Goal: Transaction & Acquisition: Purchase product/service

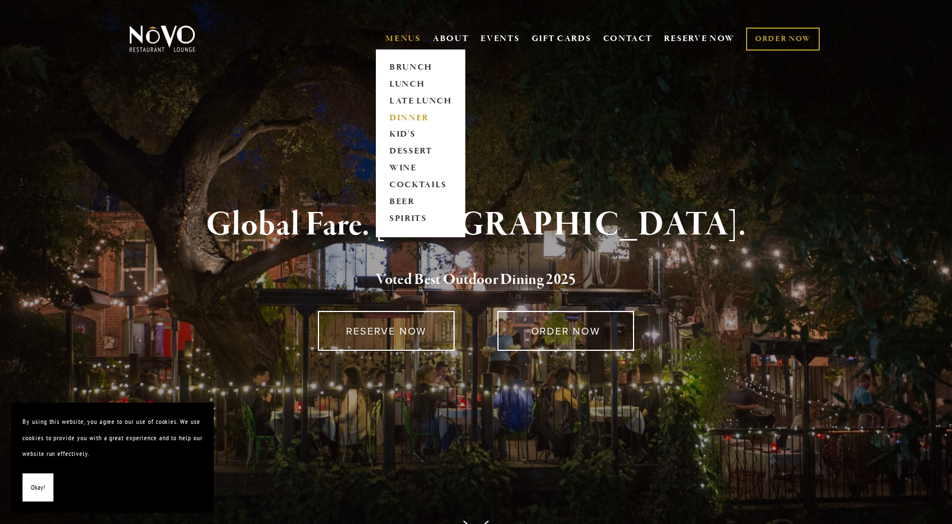
click at [415, 116] on link "DINNER" at bounding box center [420, 118] width 70 height 17
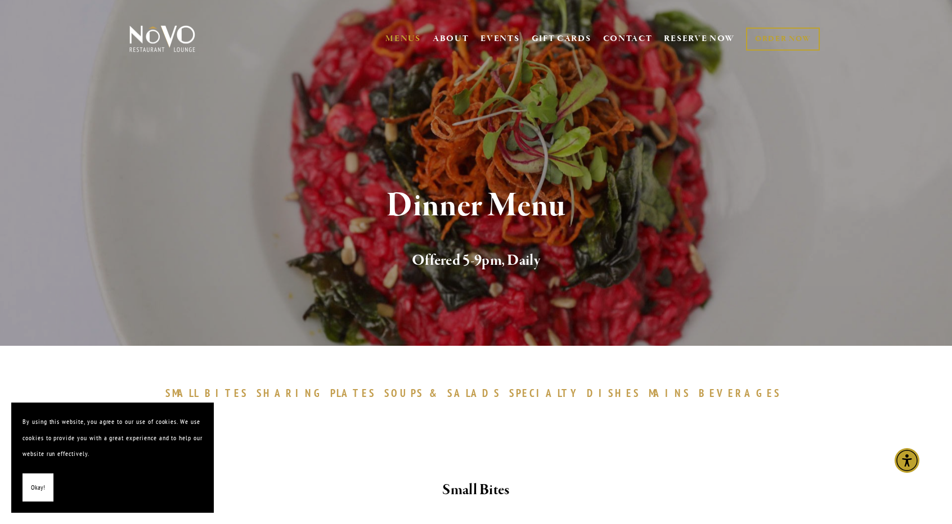
click at [46, 488] on button "Okay!" at bounding box center [37, 488] width 31 height 29
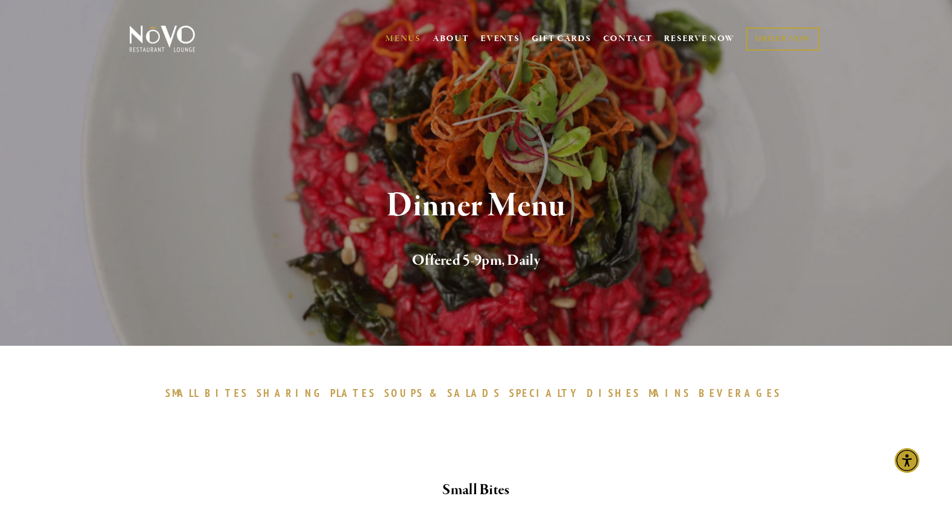
click at [229, 474] on div "Small Bites" at bounding box center [475, 490] width 675 height 43
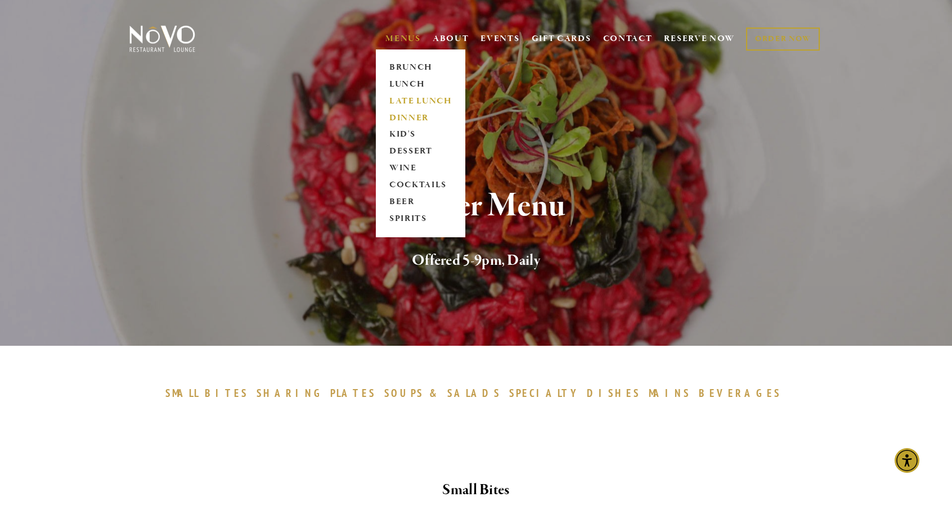
click at [432, 97] on link "LATE LUNCH" at bounding box center [420, 101] width 70 height 17
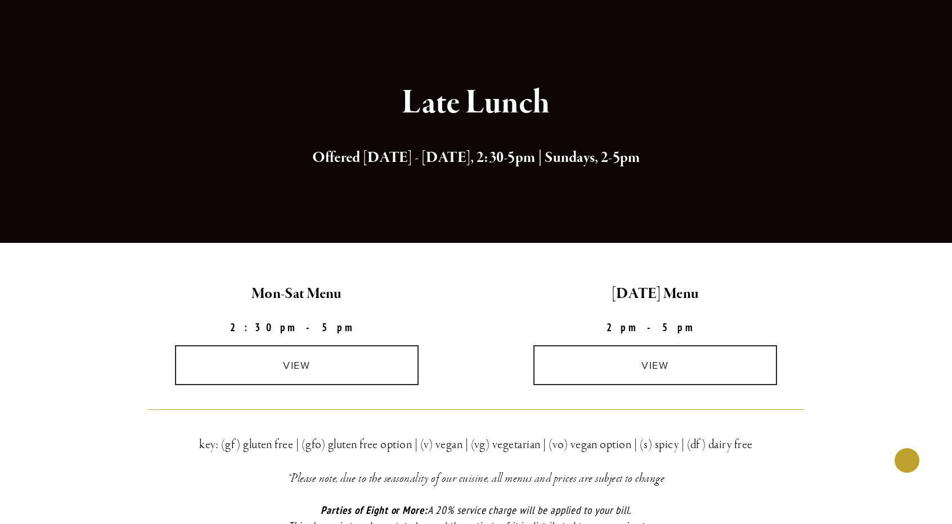
scroll to position [87, 0]
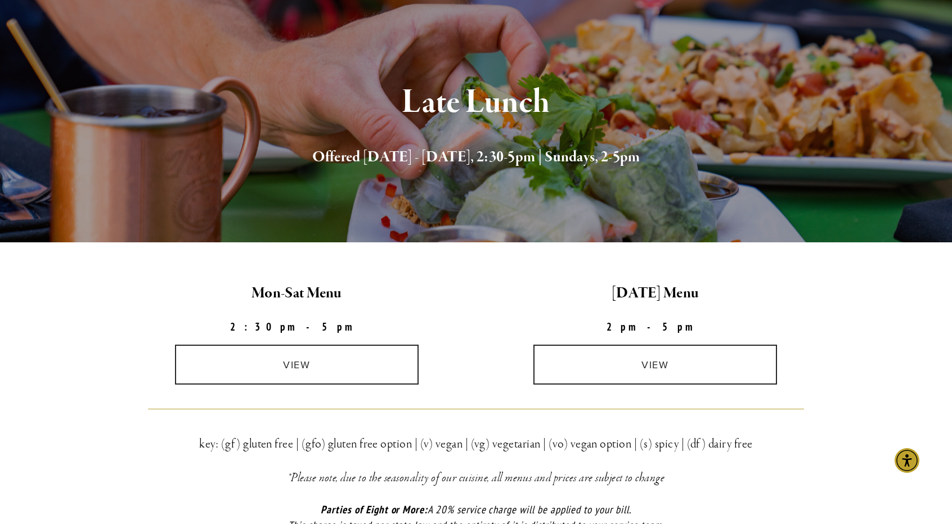
click at [344, 360] on link "view" at bounding box center [297, 365] width 244 height 40
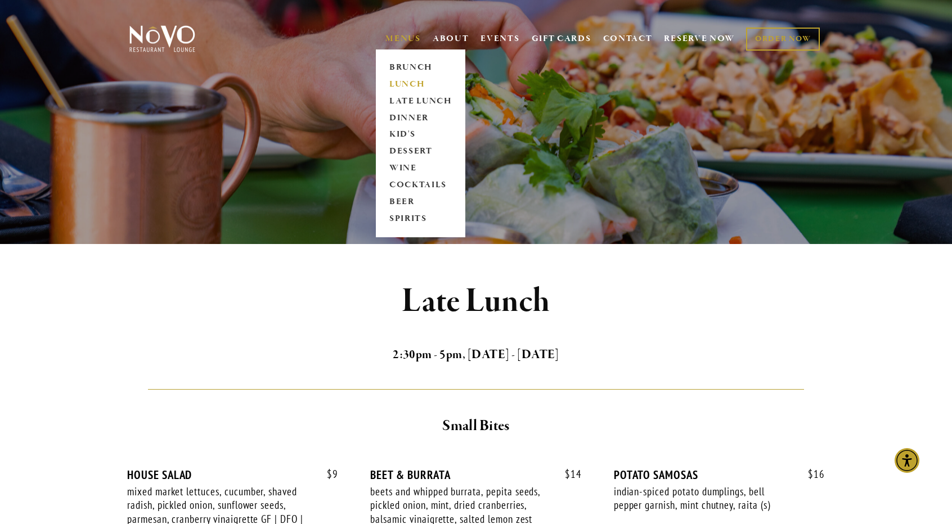
click at [415, 85] on link "LUNCH" at bounding box center [420, 84] width 70 height 17
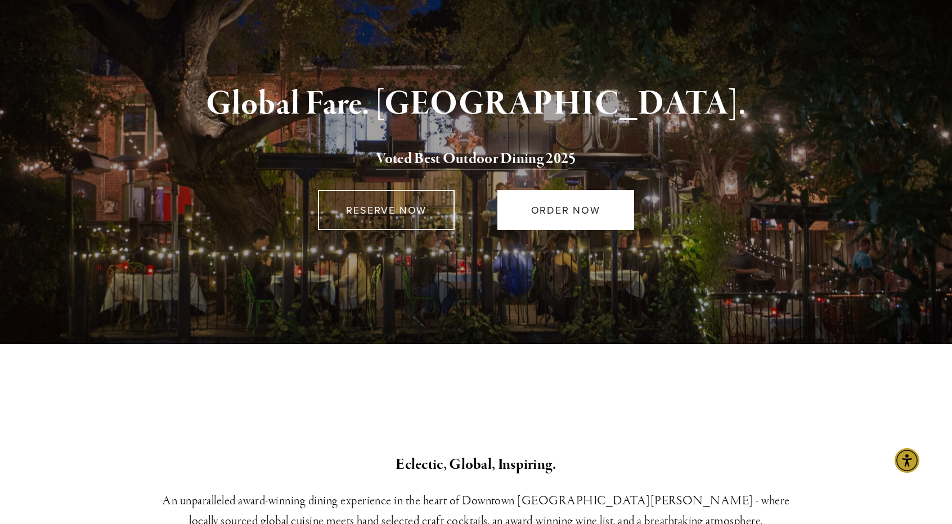
scroll to position [94, 0]
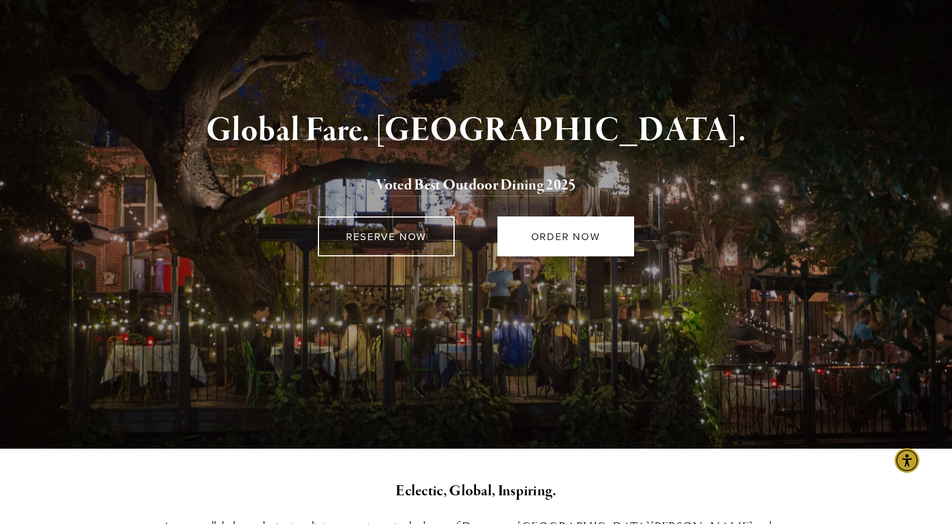
click at [534, 225] on link "ORDER NOW" at bounding box center [565, 237] width 137 height 40
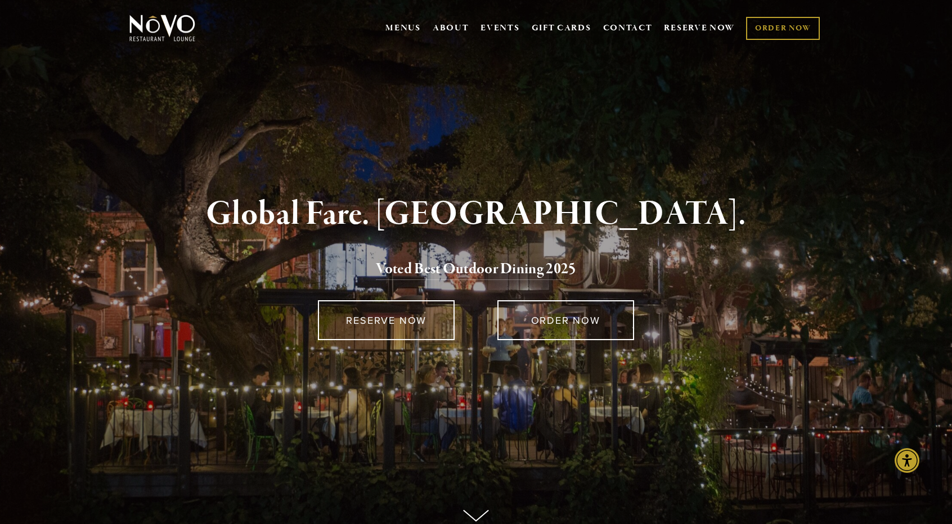
scroll to position [0, 0]
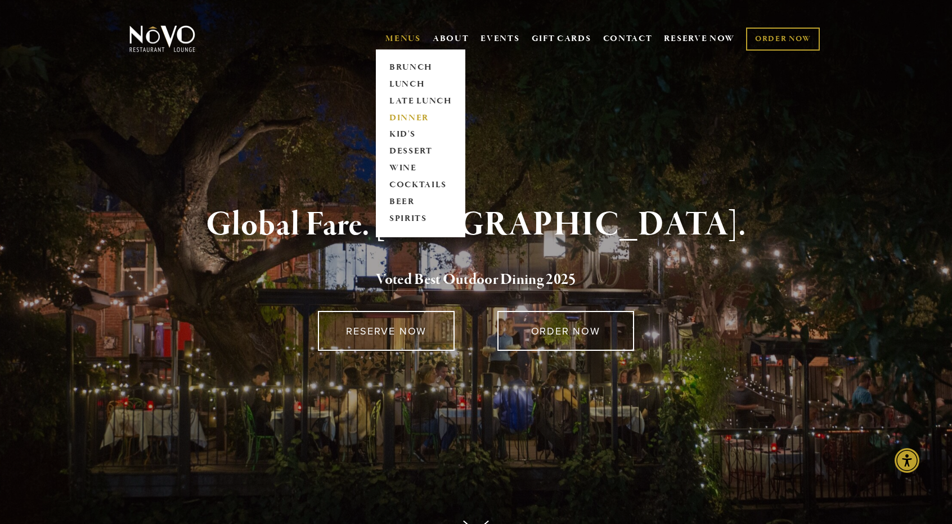
click at [414, 115] on link "DINNER" at bounding box center [420, 118] width 70 height 17
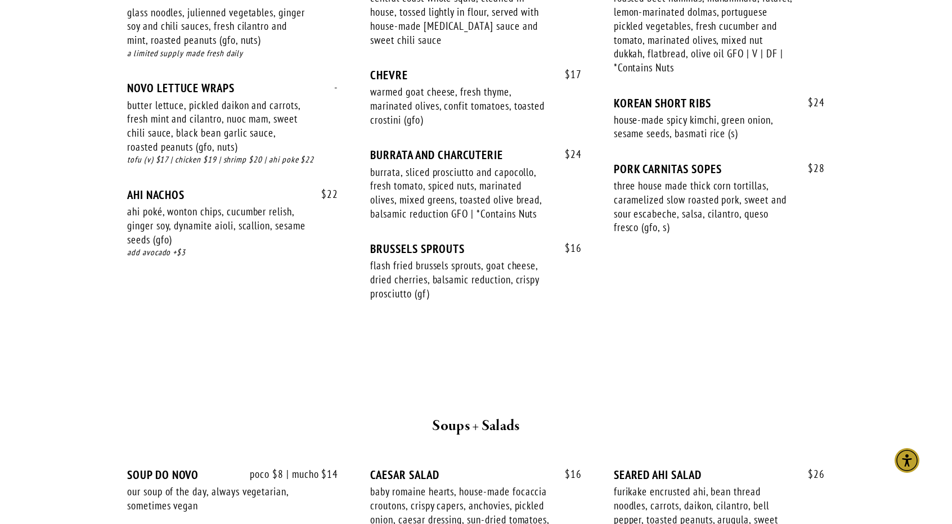
scroll to position [729, 0]
